Goal: Download file/media

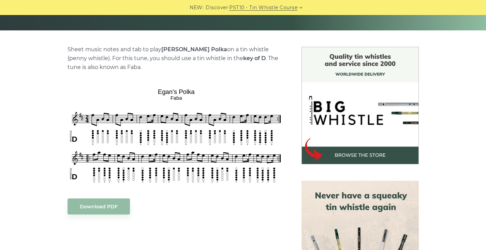
scroll to position [193, 0]
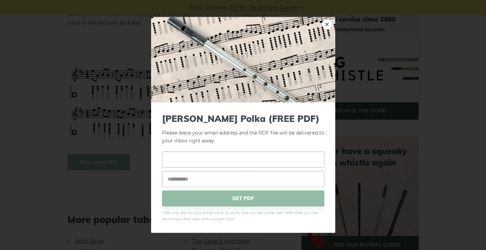
click at [198, 161] on input "text" at bounding box center [243, 159] width 162 height 16
type input "**********"
click at [266, 161] on input "**********" at bounding box center [243, 159] width 162 height 16
drag, startPoint x: 256, startPoint y: 162, endPoint x: 156, endPoint y: 153, distance: 100.7
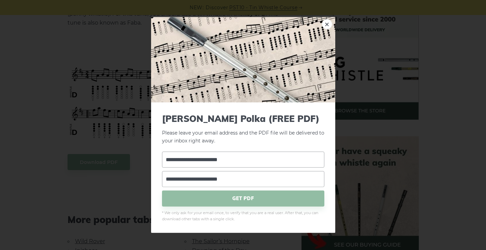
click at [156, 153] on div "**********" at bounding box center [243, 167] width 184 height 130
type input "******"
click at [244, 147] on form "**********" at bounding box center [243, 167] width 162 height 108
click at [231, 210] on span "* We only ask for your email once, to verify that you are a real user. After th…" at bounding box center [243, 215] width 162 height 12
click at [231, 200] on span "GET PDF" at bounding box center [243, 198] width 162 height 16
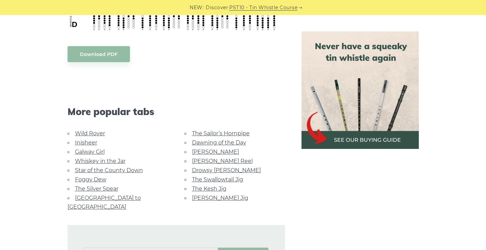
scroll to position [311, 0]
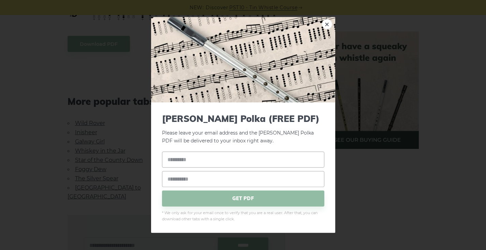
click at [125, 134] on div "× Egan’s Polka (FREE PDF) Please leave your email address and the Egan’s Polka …" at bounding box center [243, 125] width 486 height 250
click at [326, 24] on link "×" at bounding box center [327, 24] width 10 height 10
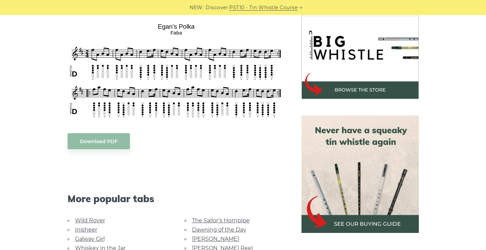
scroll to position [201, 0]
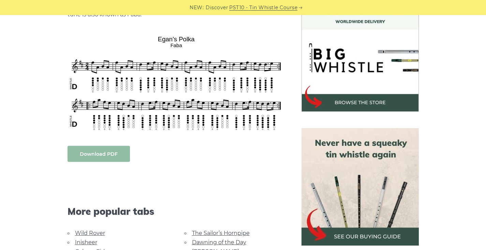
click at [101, 148] on link "Download PDF" at bounding box center [99, 154] width 62 height 16
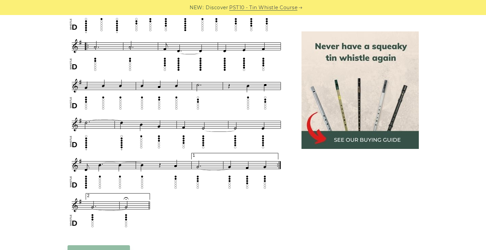
scroll to position [543, 0]
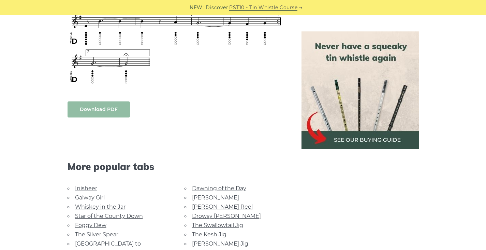
click at [113, 113] on link "Download PDF" at bounding box center [99, 109] width 62 height 16
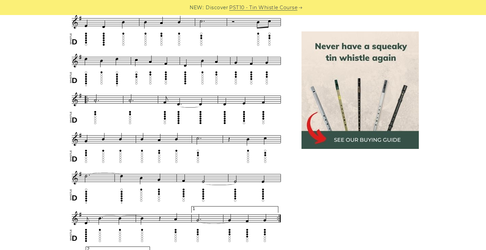
scroll to position [205, 0]
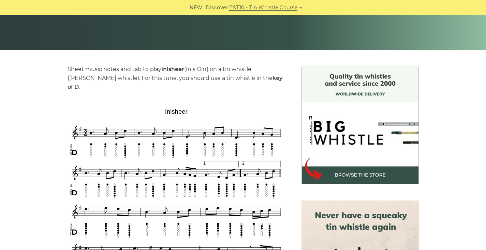
scroll to position [363, 0]
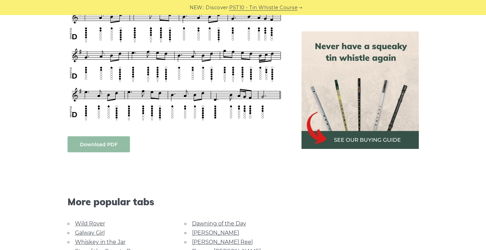
click at [105, 136] on link "Download PDF" at bounding box center [99, 144] width 62 height 16
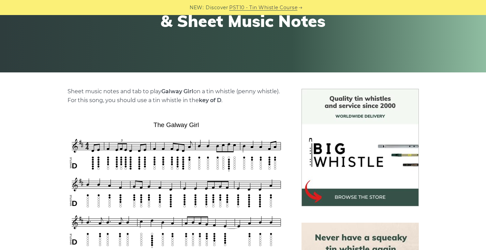
scroll to position [244, 0]
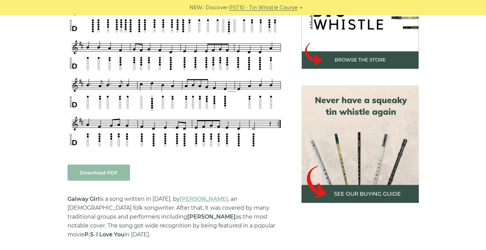
click at [95, 170] on link "Download PDF" at bounding box center [99, 172] width 62 height 16
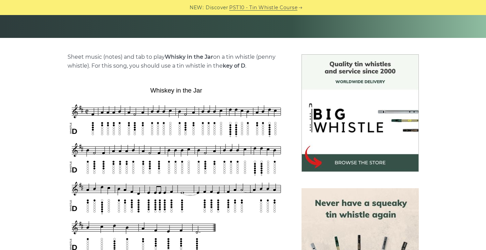
scroll to position [284, 0]
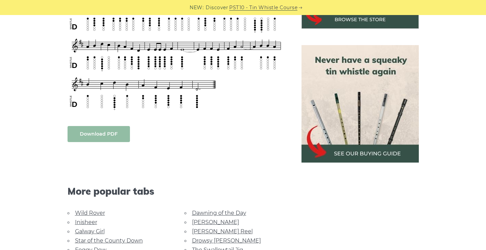
click at [109, 136] on link "Download PDF" at bounding box center [99, 134] width 62 height 16
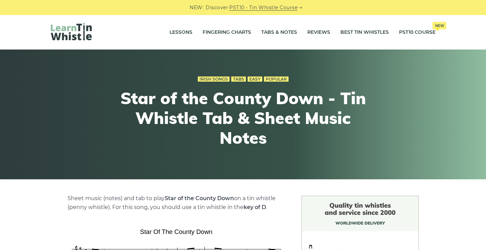
scroll to position [225, 0]
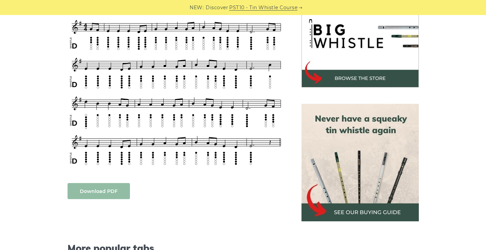
click at [120, 196] on link "Download PDF" at bounding box center [99, 191] width 62 height 16
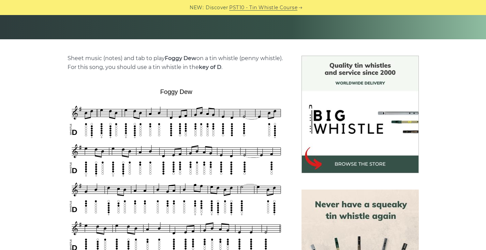
scroll to position [279, 0]
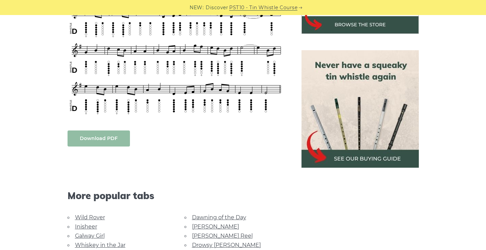
click at [108, 140] on link "Download PDF" at bounding box center [99, 138] width 62 height 16
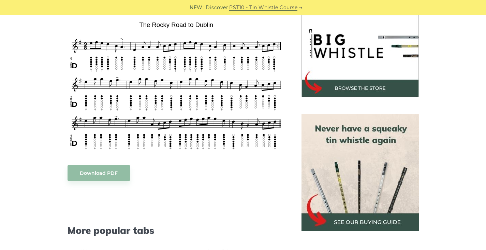
scroll to position [229, 0]
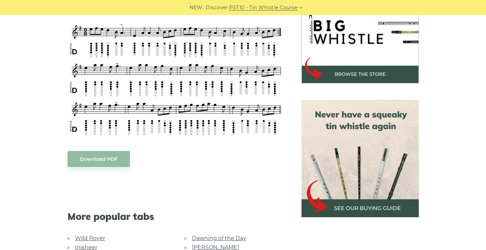
click at [92, 162] on div "Sheet music notes and tab to play The Rocky Road to Dublin on a tin whistle (pe…" at bounding box center [177, 174] width 218 height 420
click at [95, 151] on link "Download PDF" at bounding box center [99, 159] width 62 height 16
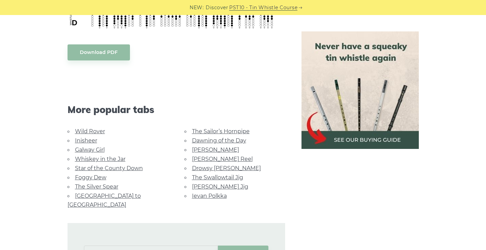
scroll to position [167, 0]
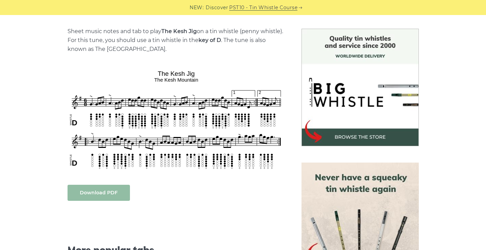
click at [106, 191] on link "Download PDF" at bounding box center [99, 192] width 62 height 16
